Goal: Ask a question

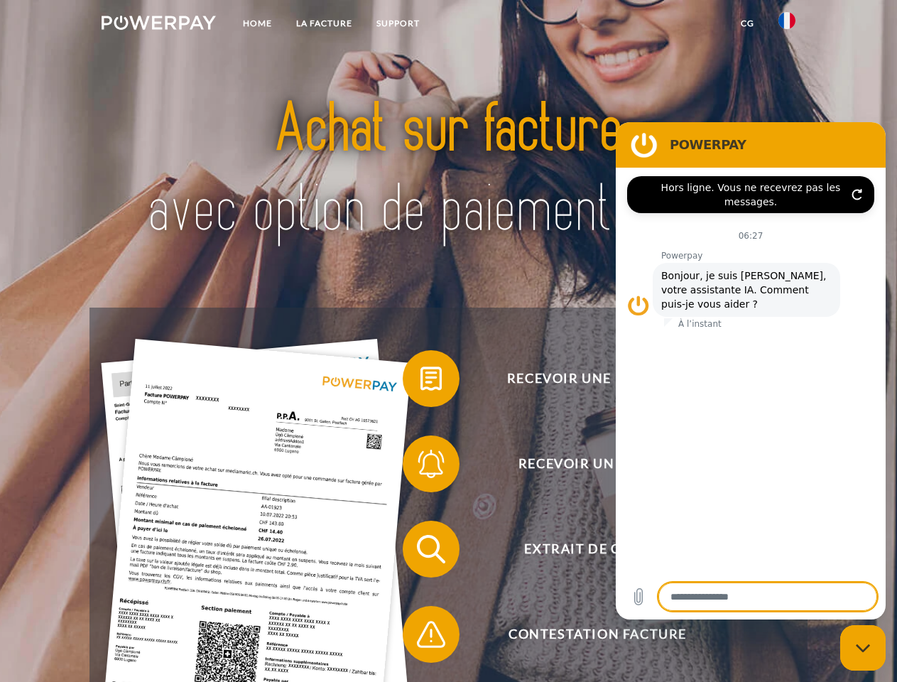
click at [158, 25] on img at bounding box center [159, 23] width 114 height 14
click at [787, 25] on img at bounding box center [787, 20] width 17 height 17
click at [747, 23] on link "CG" at bounding box center [748, 24] width 38 height 26
click at [421, 382] on span at bounding box center [409, 378] width 71 height 71
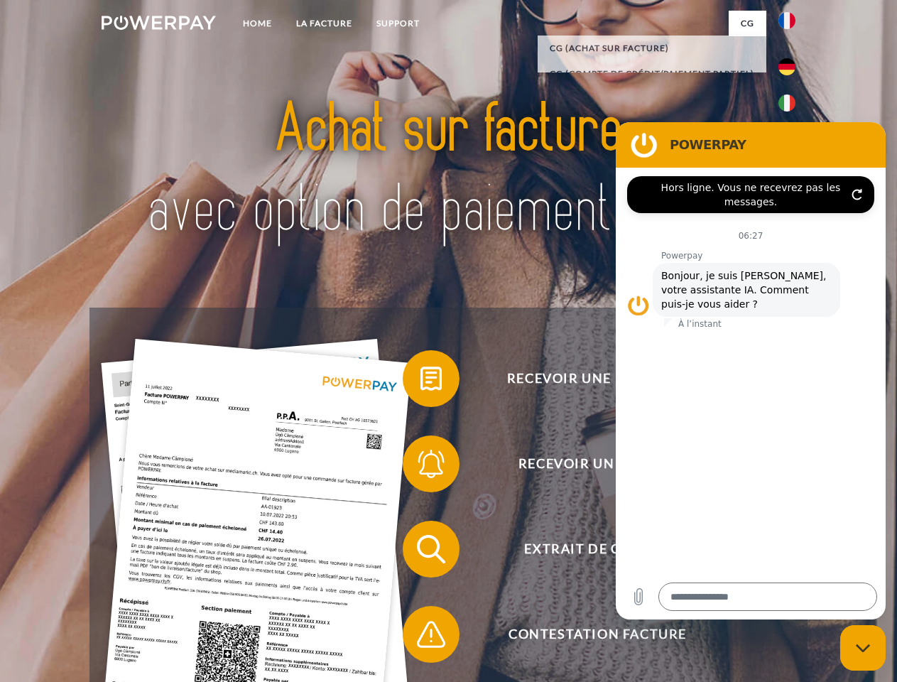
click at [421, 467] on span at bounding box center [409, 463] width 71 height 71
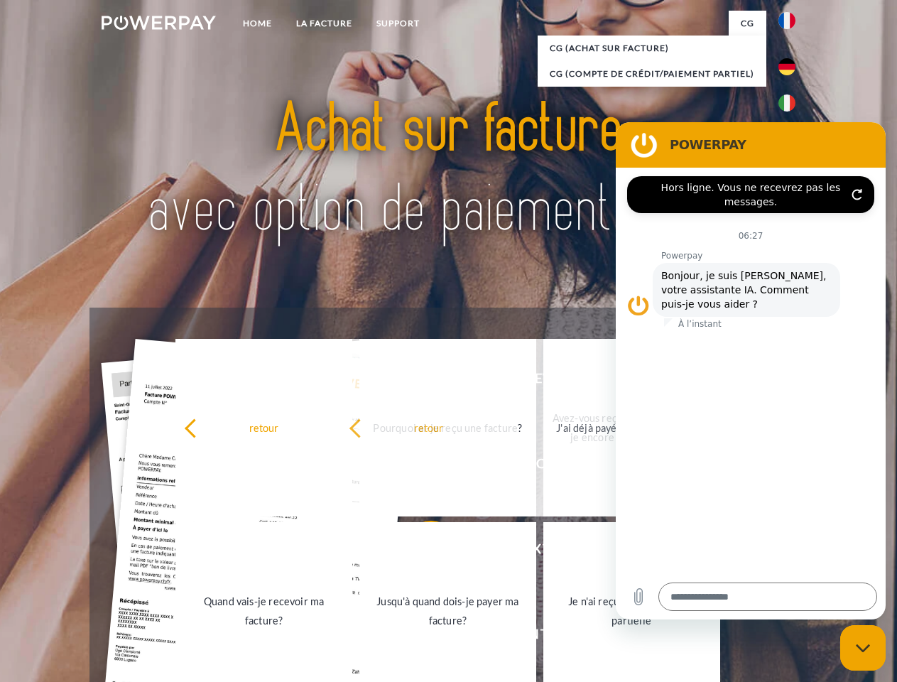
click at [421, 552] on link "Jusqu'à quand dois-je payer ma facture?" at bounding box center [447, 611] width 177 height 178
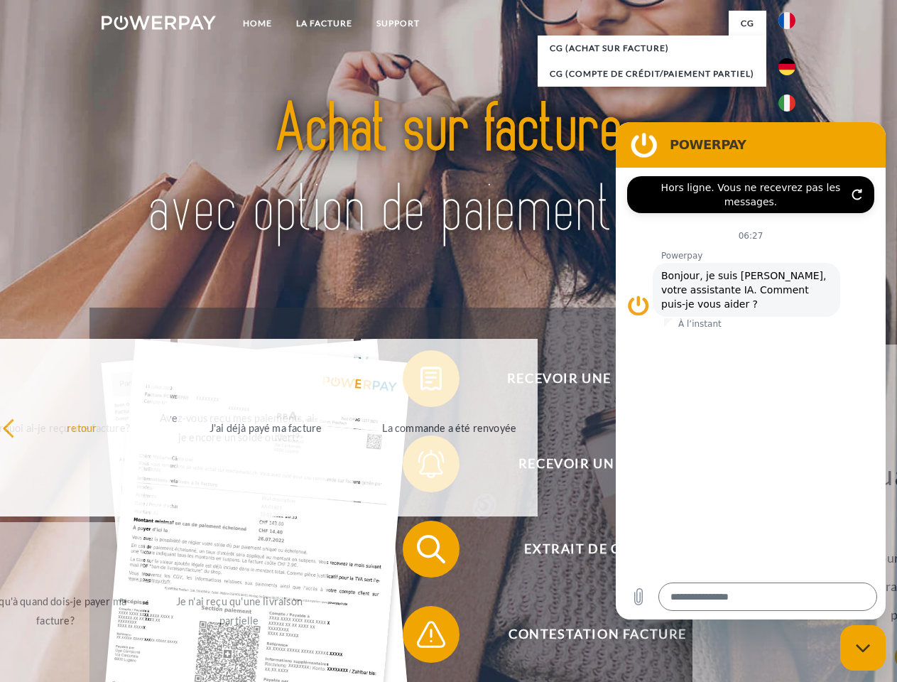
click at [421, 637] on span at bounding box center [409, 634] width 71 height 71
click at [863, 648] on icon "Fermer la fenêtre de messagerie" at bounding box center [863, 648] width 15 height 9
type textarea "*"
